Goal: Information Seeking & Learning: Learn about a topic

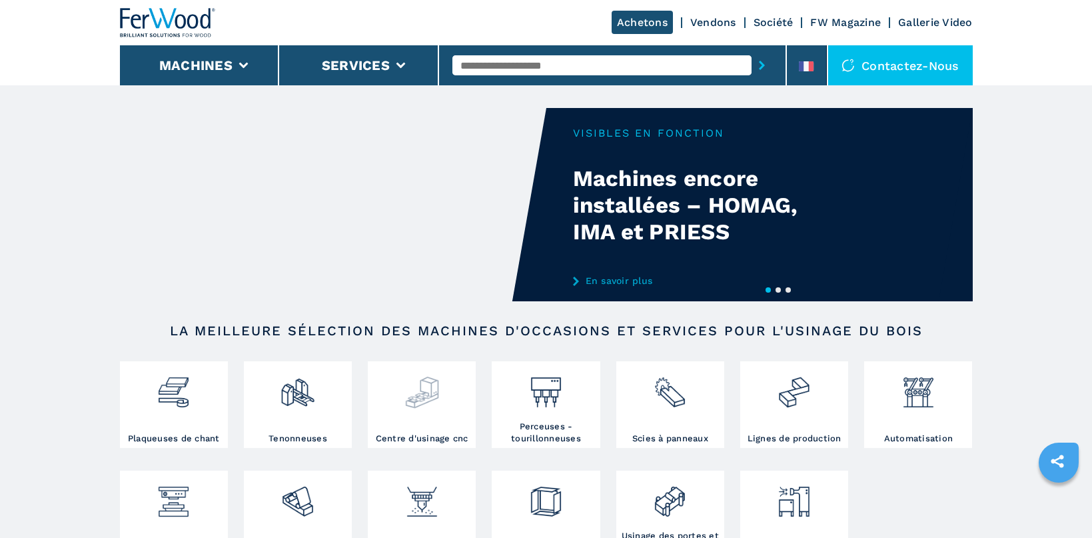
scroll to position [141, 0]
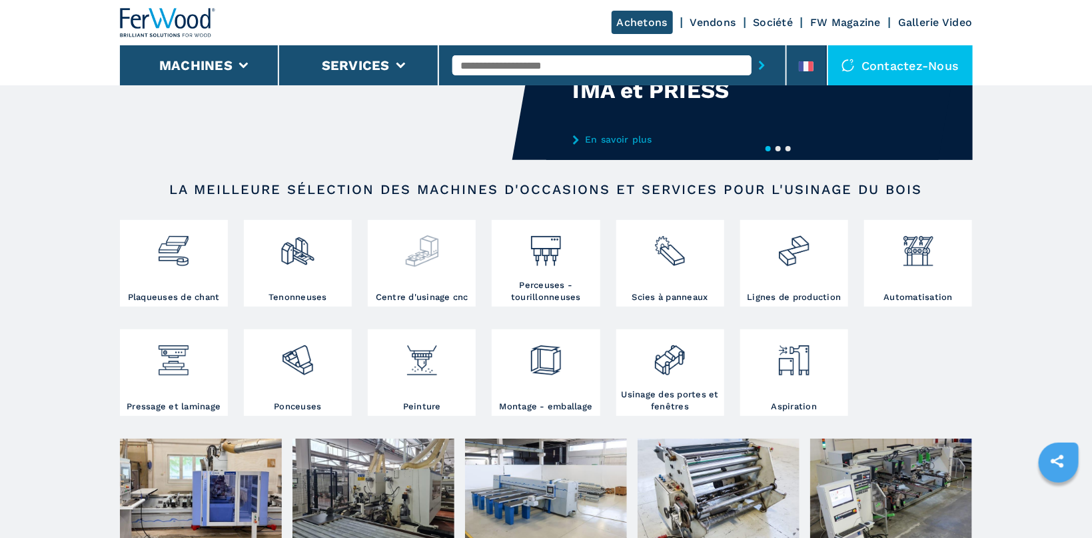
click at [399, 245] on div at bounding box center [421, 245] width 101 height 45
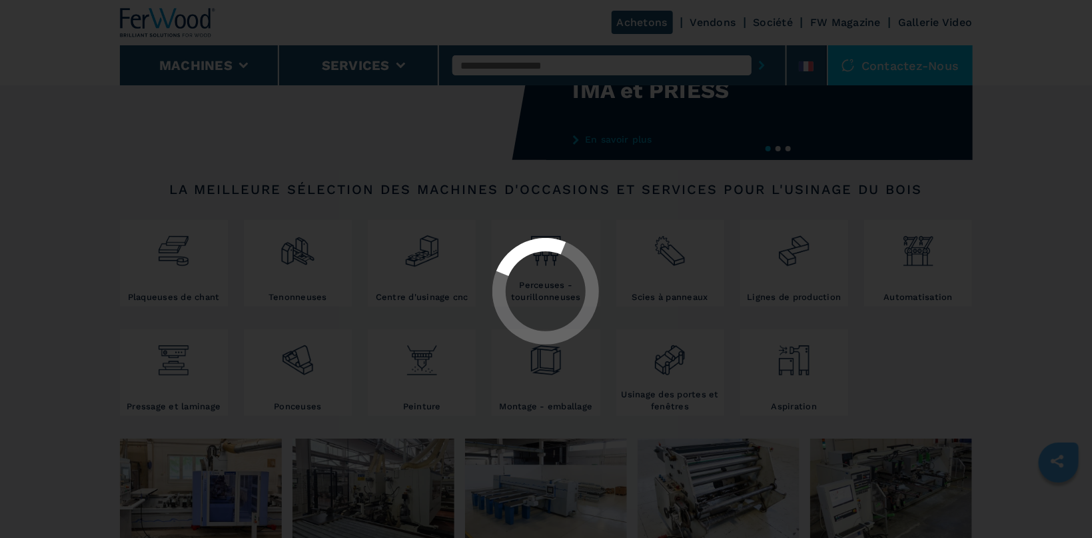
select select "**********"
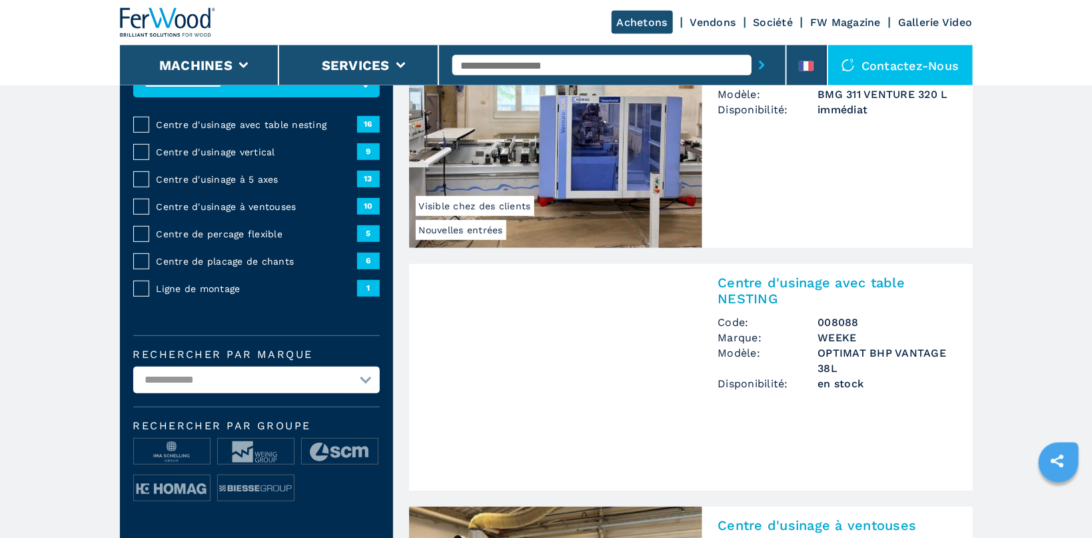
scroll to position [141, 0]
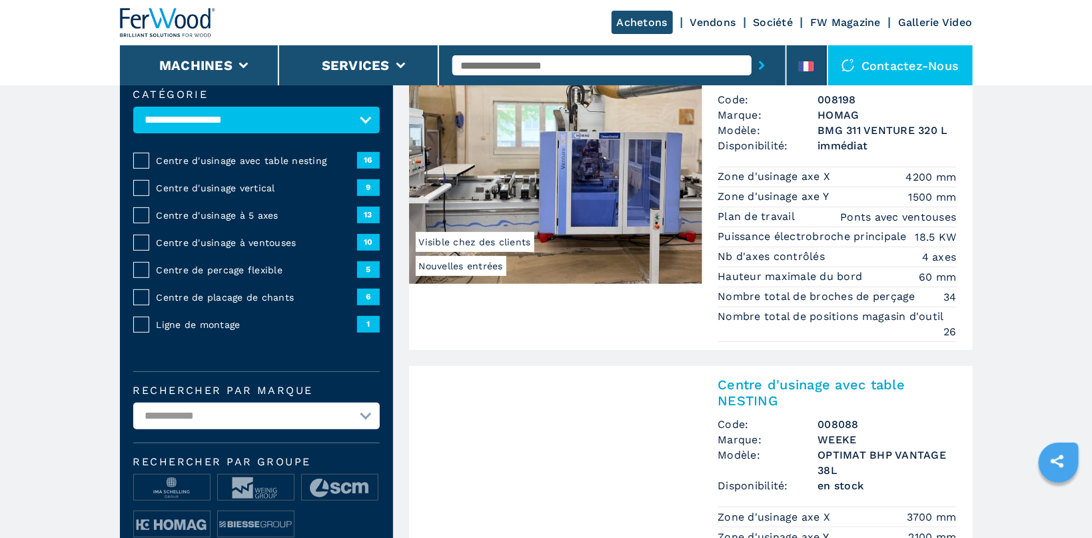
click at [249, 160] on span "Centre d'usinage avec table nesting" at bounding box center [257, 160] width 201 height 13
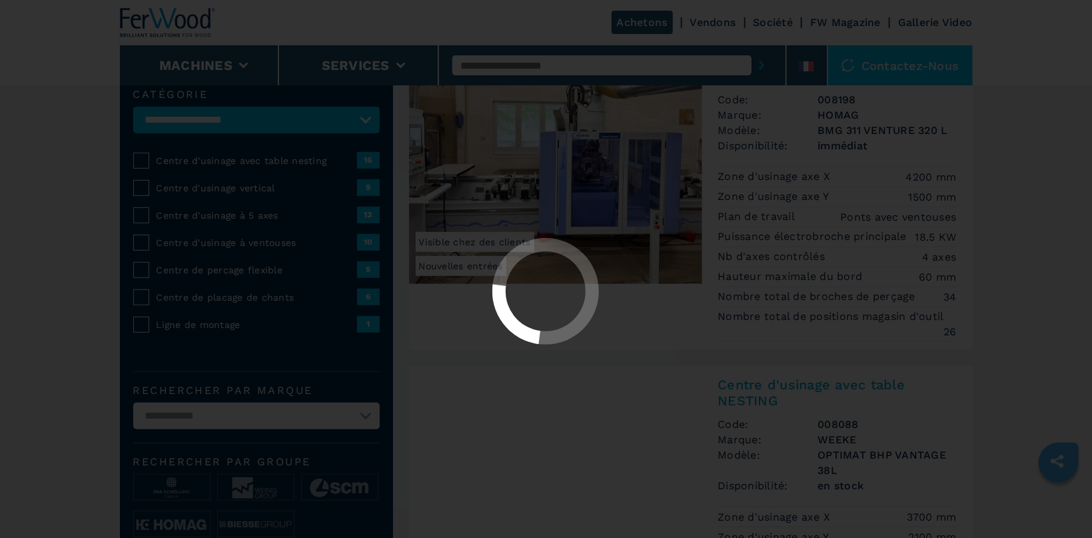
select select "**********"
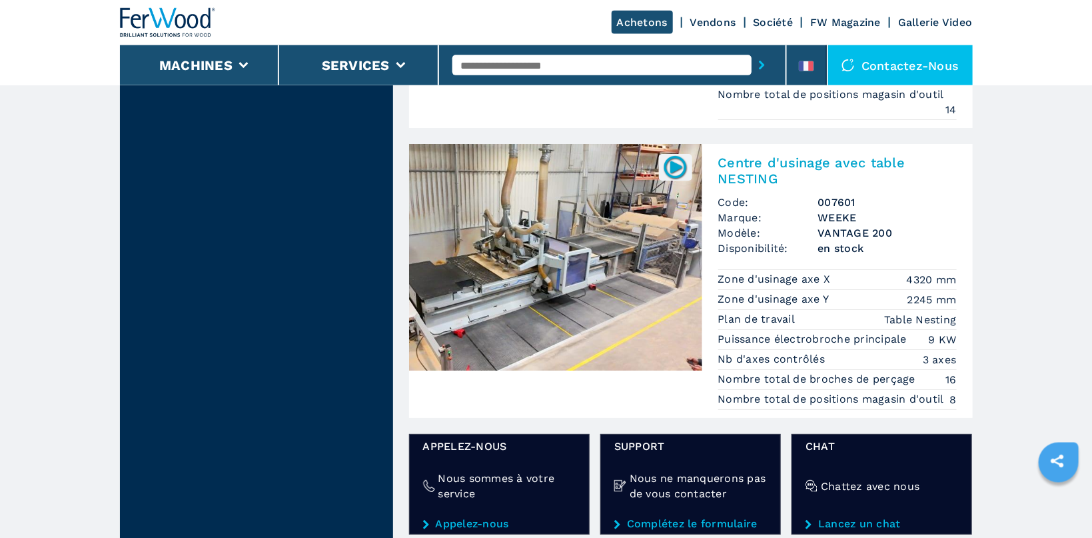
scroll to position [2261, 0]
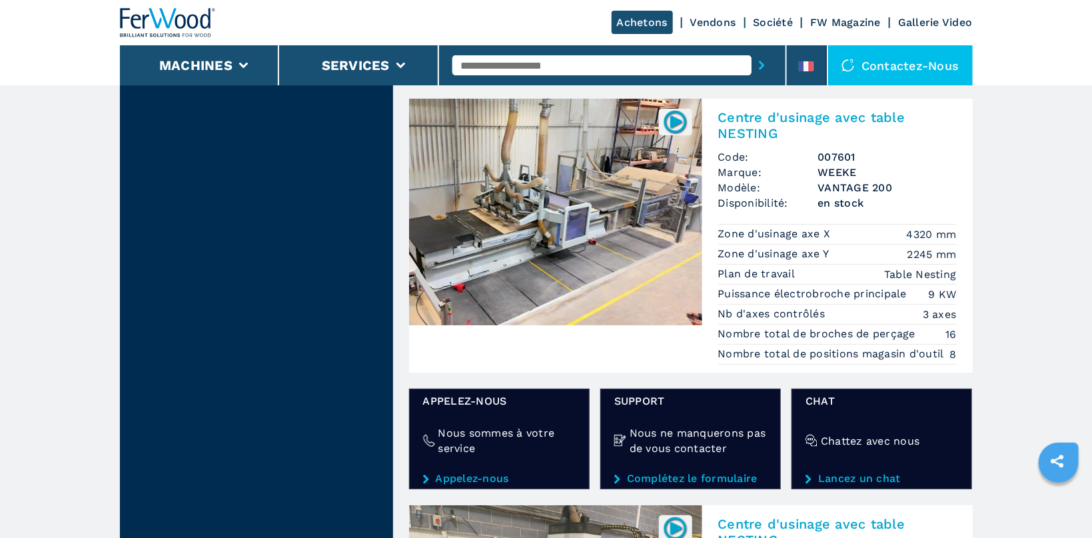
click at [568, 227] on img at bounding box center [555, 212] width 293 height 227
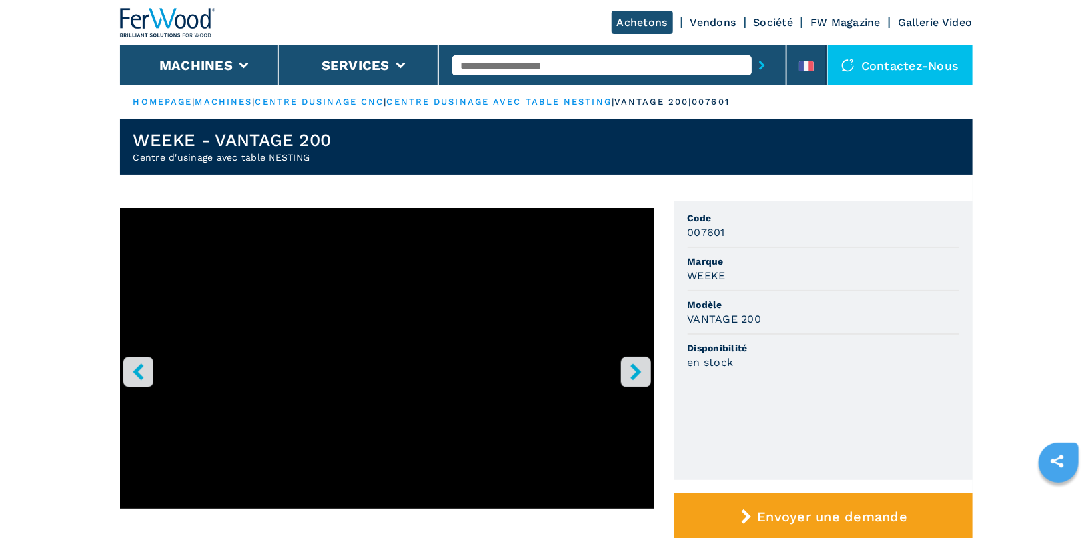
click at [633, 375] on icon "right-button" at bounding box center [635, 371] width 11 height 17
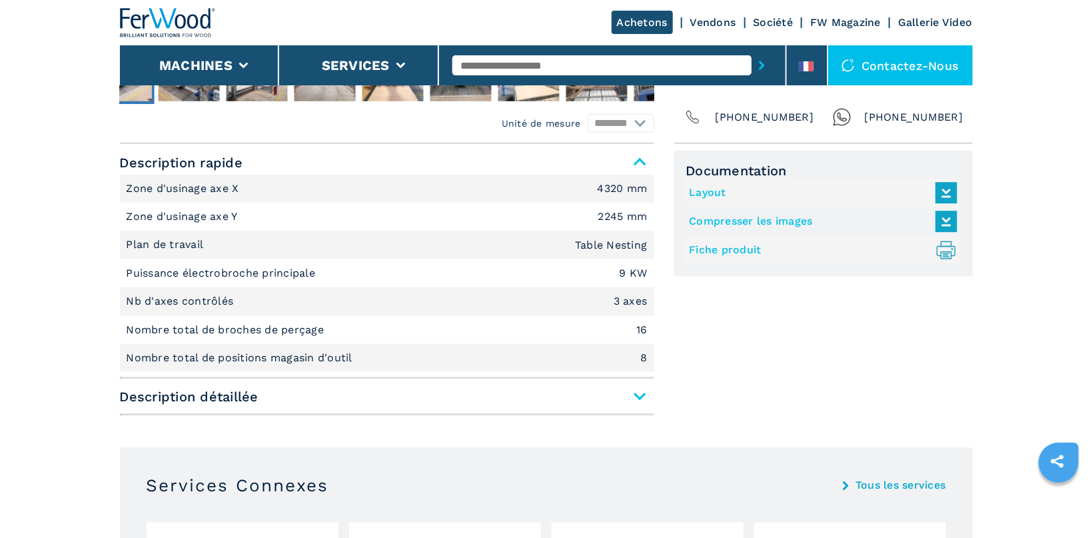
scroll to position [565, 0]
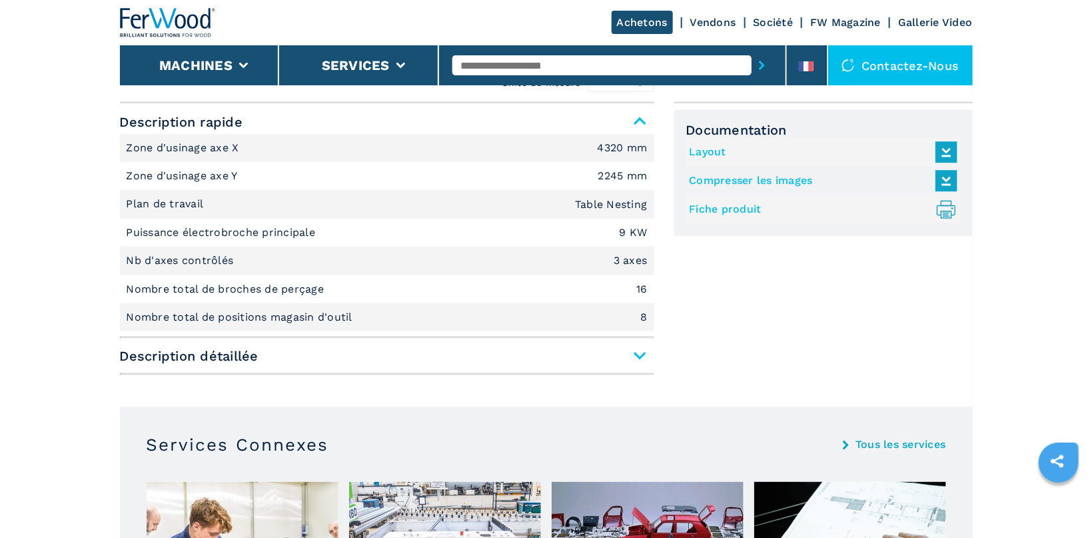
click at [637, 356] on span "Description détaillée" at bounding box center [387, 356] width 534 height 24
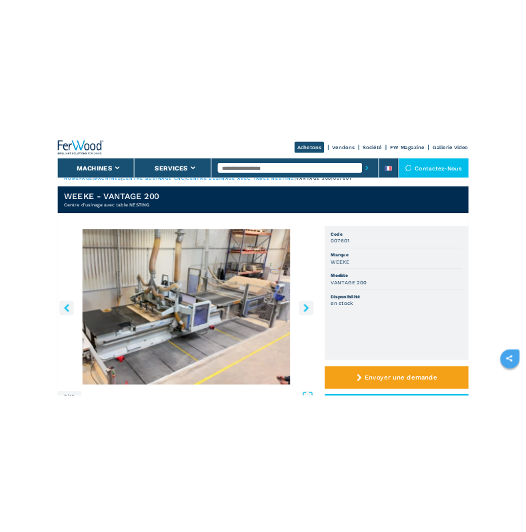
scroll to position [0, 0]
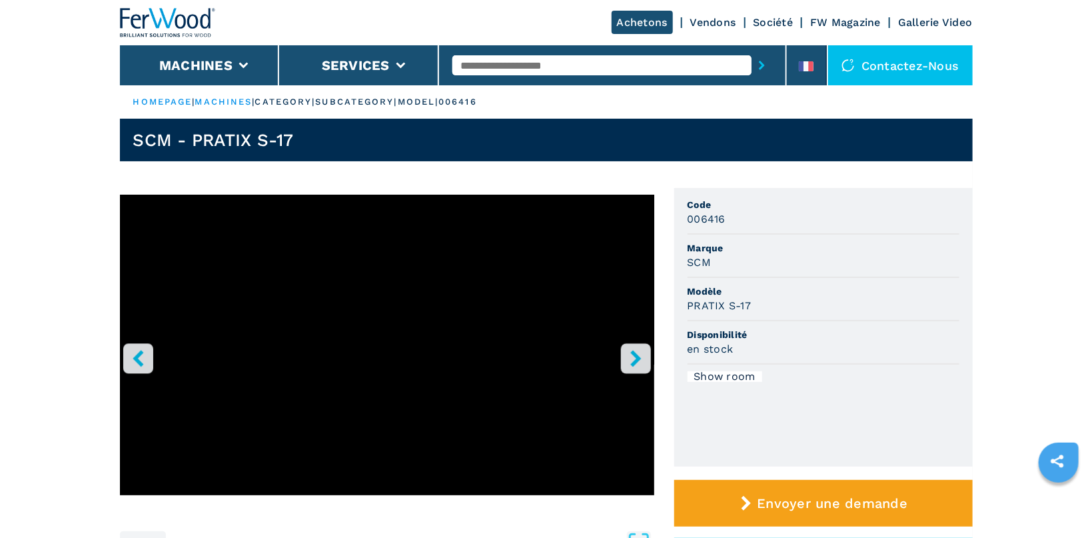
click at [638, 360] on icon "right-button" at bounding box center [635, 358] width 11 height 17
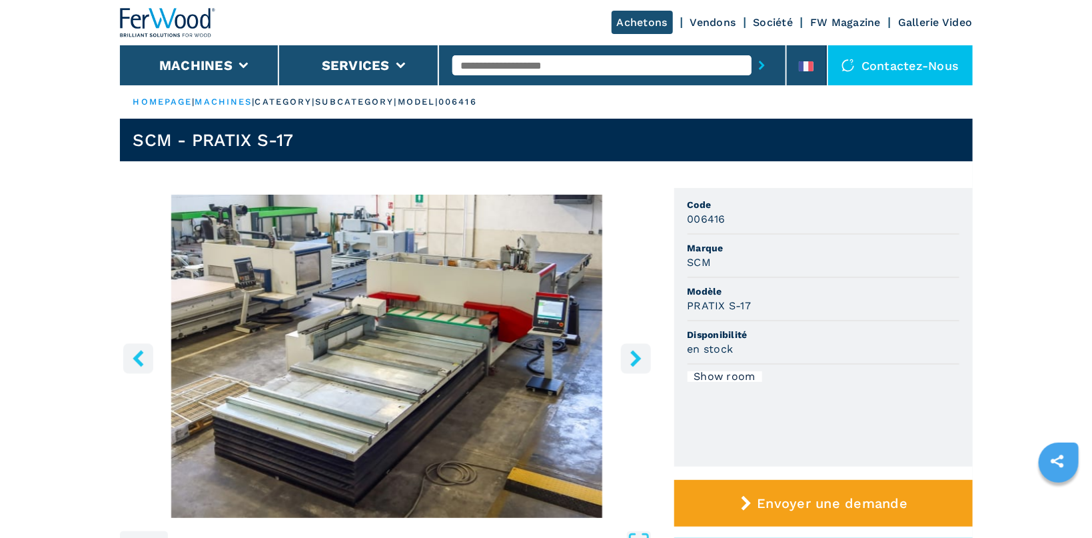
click at [638, 360] on icon "right-button" at bounding box center [635, 358] width 11 height 17
